Goal: Transaction & Acquisition: Purchase product/service

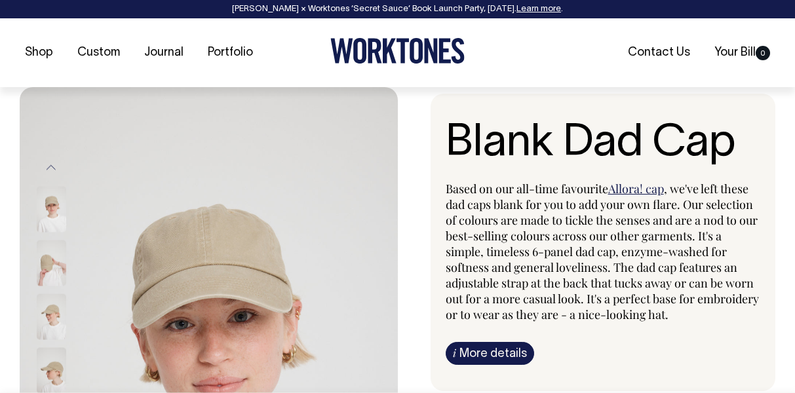
select select "Washed Khaki"
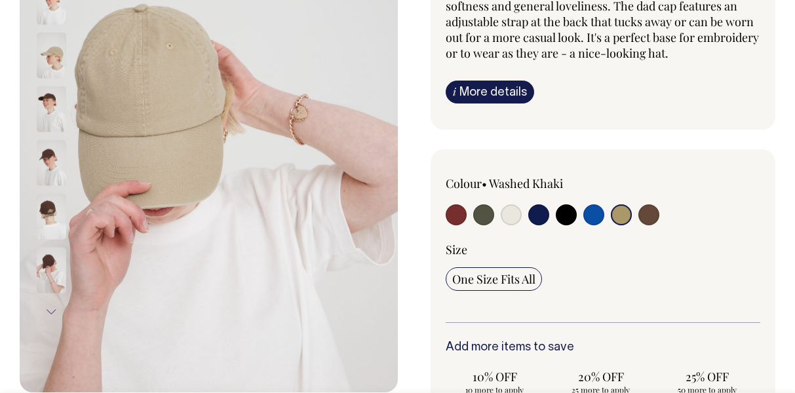
scroll to position [262, 0]
click at [462, 215] on input "radio" at bounding box center [456, 214] width 21 height 21
radio input "true"
select select "Burgundy"
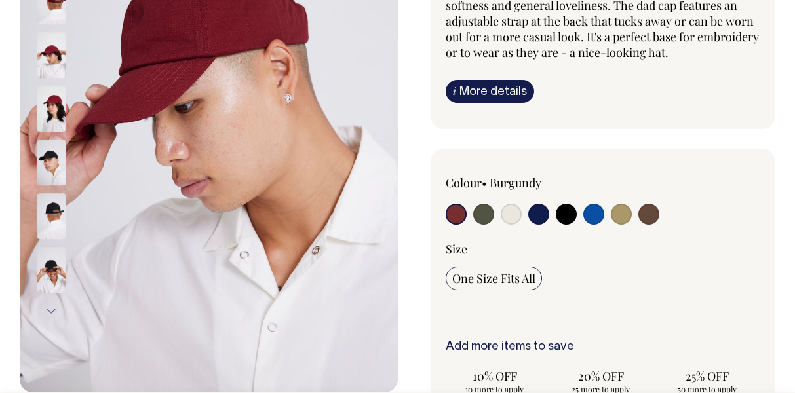
click at [630, 211] on input "radio" at bounding box center [621, 214] width 21 height 21
radio input "true"
select select "Washed Khaki"
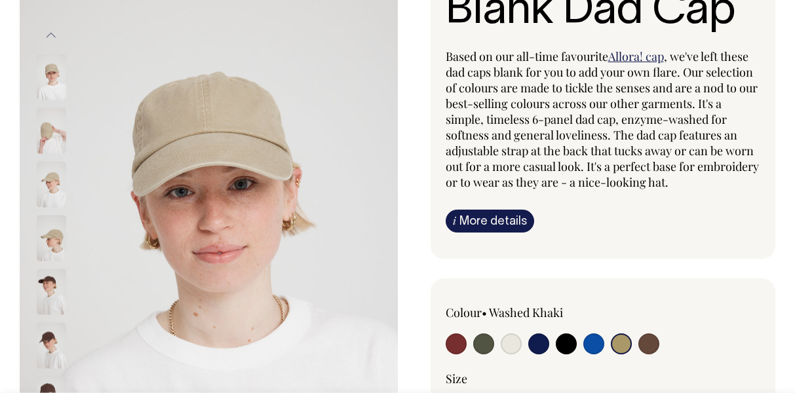
scroll to position [131, 0]
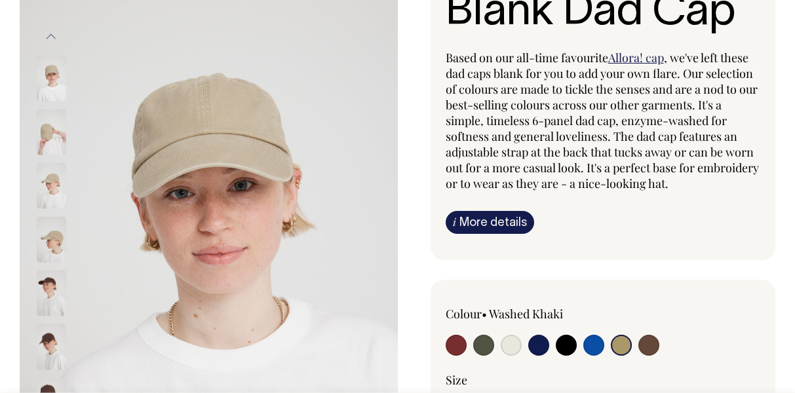
click at [652, 340] on input "radio" at bounding box center [648, 345] width 21 height 21
radio input "true"
select select "Espresso"
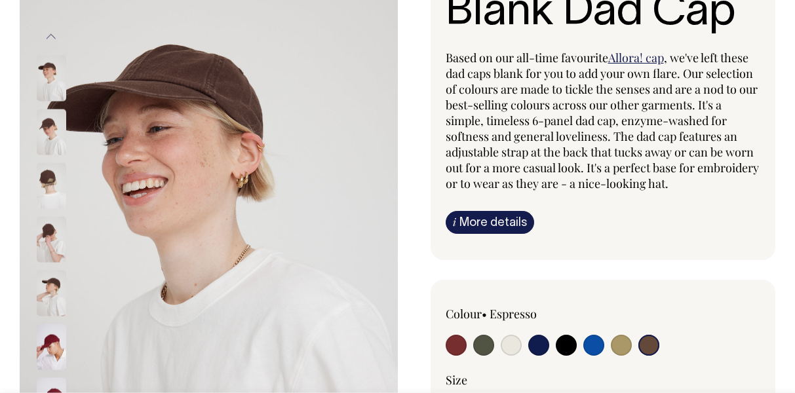
click at [60, 286] on img at bounding box center [51, 294] width 29 height 46
